Goal: Task Accomplishment & Management: Use online tool/utility

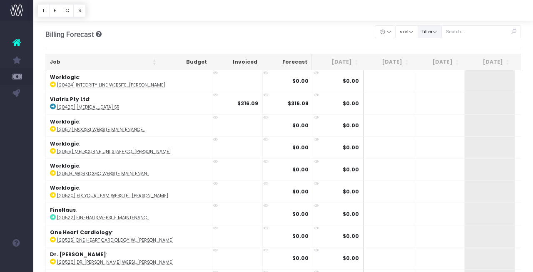
click at [440, 29] on button "filter" at bounding box center [429, 31] width 24 height 13
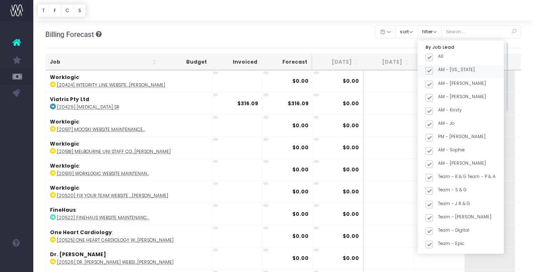
drag, startPoint x: 442, startPoint y: 56, endPoint x: 445, endPoint y: 66, distance: 10.8
click at [433, 56] on span at bounding box center [428, 57] width 7 height 7
click at [442, 56] on input "All" at bounding box center [440, 55] width 5 height 5
checkbox input "false"
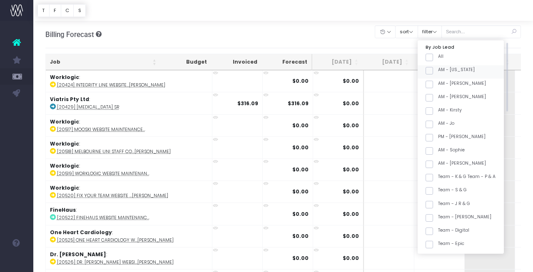
checkbox input "false"
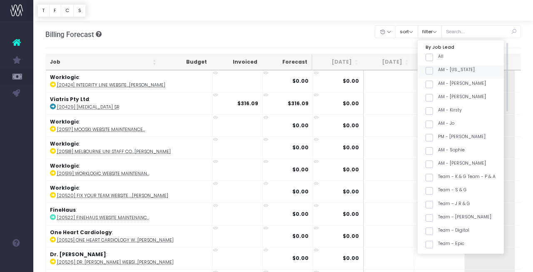
checkbox input "false"
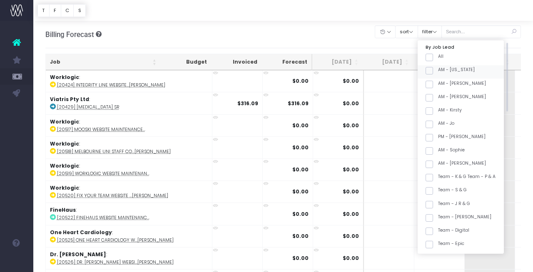
checkbox input "false"
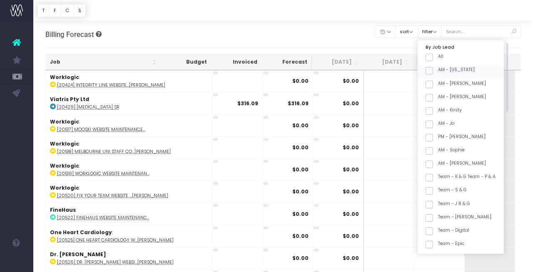
checkbox input "false"
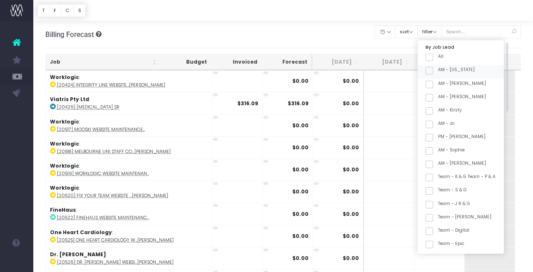
checkbox input "false"
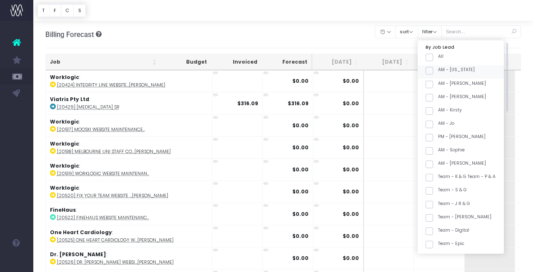
checkbox input "false"
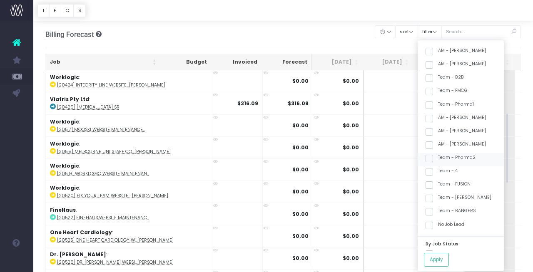
scroll to position [219, 0]
click at [460, 197] on label "Team - [PERSON_NAME]" at bounding box center [458, 198] width 66 height 7
click at [443, 197] on input "Team - [PERSON_NAME]" at bounding box center [440, 197] width 5 height 5
checkbox input "true"
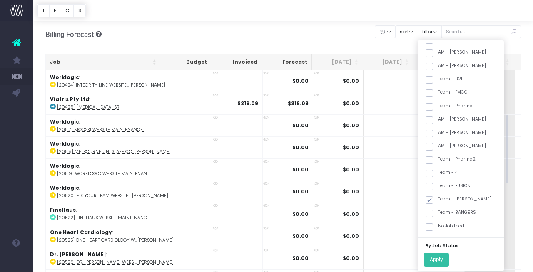
click at [447, 258] on button "Apply" at bounding box center [436, 260] width 25 height 14
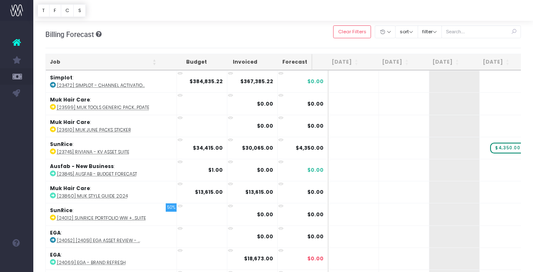
scroll to position [1, 0]
click at [109, 56] on th "Job" at bounding box center [103, 61] width 115 height 16
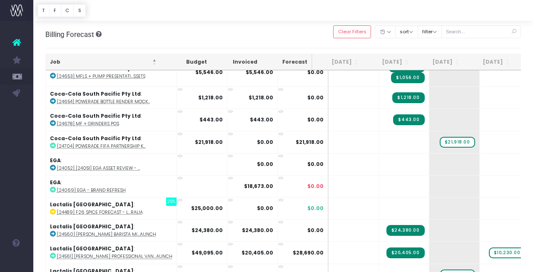
scroll to position [0, 0]
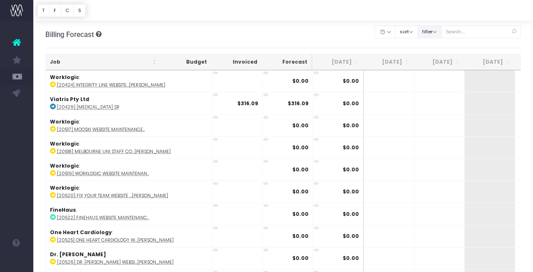
click at [433, 35] on button "filter" at bounding box center [429, 31] width 24 height 13
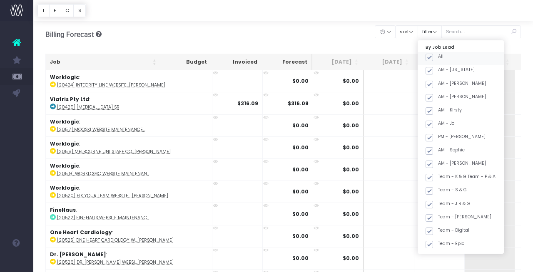
click at [432, 56] on div "All" at bounding box center [460, 58] width 86 height 13
click at [433, 56] on span at bounding box center [428, 57] width 7 height 7
click at [438, 56] on input "All" at bounding box center [440, 55] width 5 height 5
checkbox input "false"
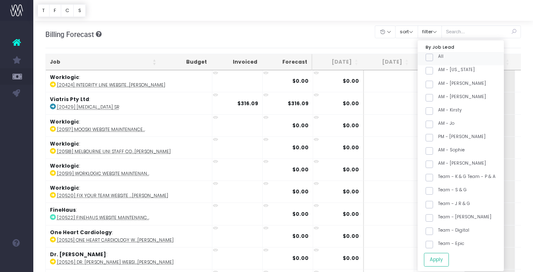
checkbox input "false"
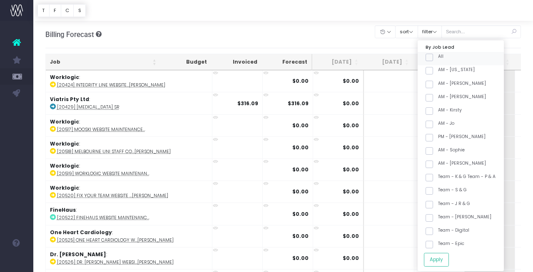
checkbox input "false"
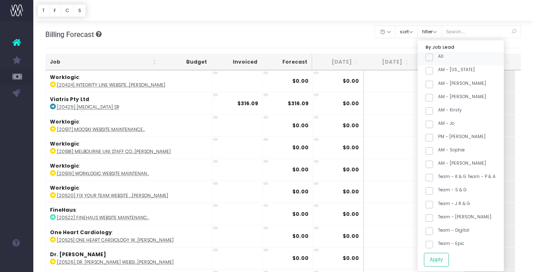
checkbox input "false"
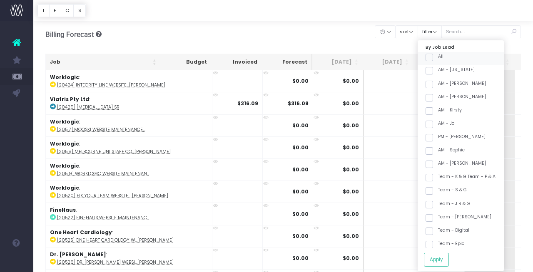
checkbox input "false"
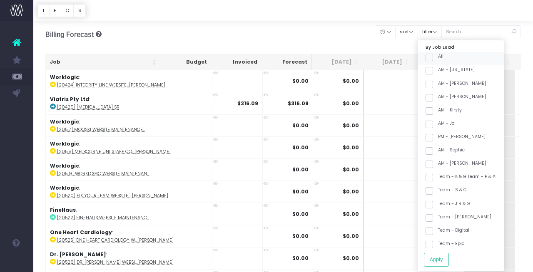
checkbox input "false"
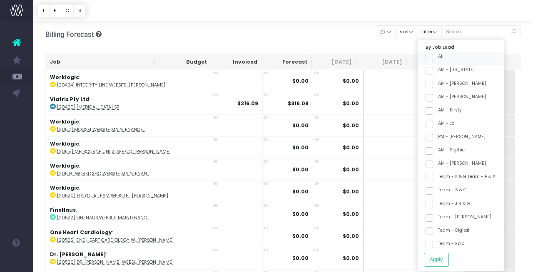
checkbox input "false"
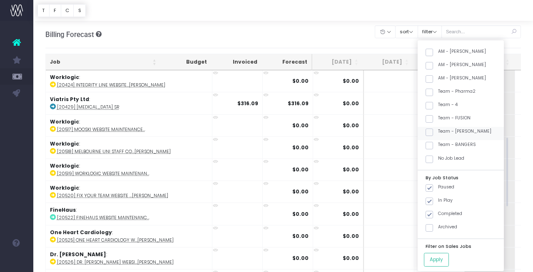
scroll to position [286, 0]
click at [456, 130] on label "Team - [PERSON_NAME]" at bounding box center [458, 131] width 66 height 7
click at [443, 130] on input "Team - [PERSON_NAME]" at bounding box center [440, 130] width 5 height 5
checkbox input "true"
click at [448, 257] on button "Apply" at bounding box center [436, 260] width 25 height 14
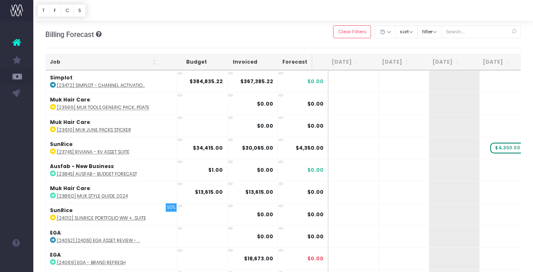
click at [111, 56] on th "Job" at bounding box center [103, 62] width 115 height 16
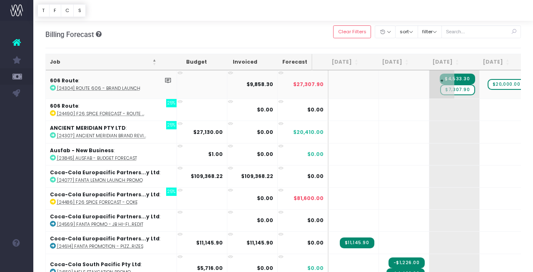
click at [445, 90] on span "$7,307.90" at bounding box center [457, 89] width 35 height 11
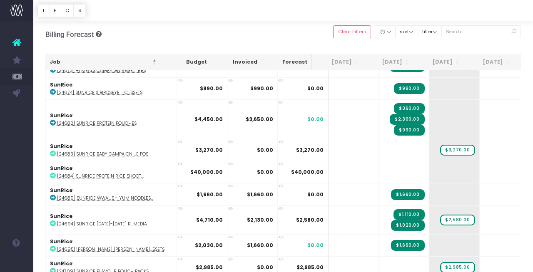
scroll to position [1907, 0]
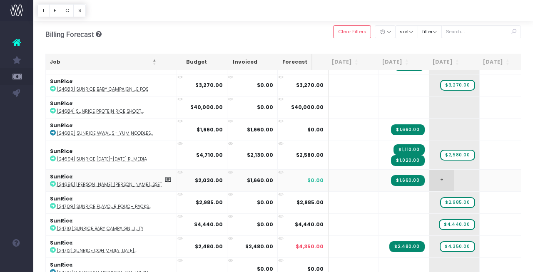
click at [430, 177] on span "+" at bounding box center [441, 181] width 25 height 22
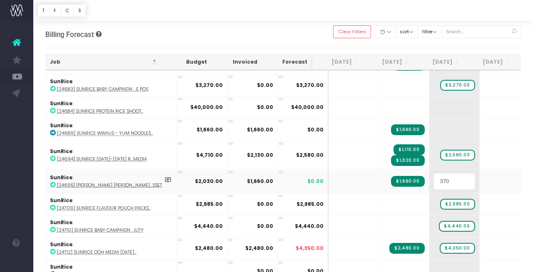
click at [438, 178] on input "370" at bounding box center [454, 181] width 42 height 17
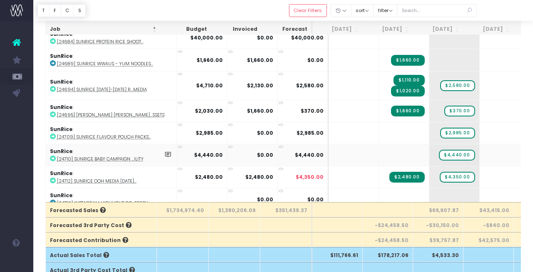
click at [128, 158] on td "SunRice : [24710] SunRice Baby Campaign ...ility" at bounding box center [111, 155] width 131 height 22
click at [129, 157] on abbr "[24710] SunRice Baby Campaign ...ility" at bounding box center [100, 160] width 87 height 6
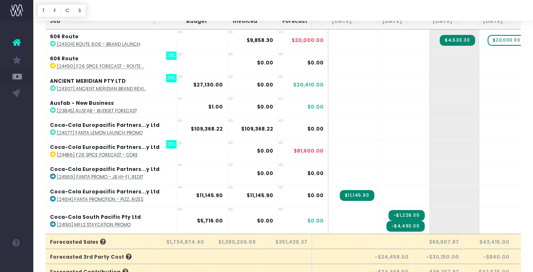
scroll to position [0, 0]
